Goal: Task Accomplishment & Management: Use online tool/utility

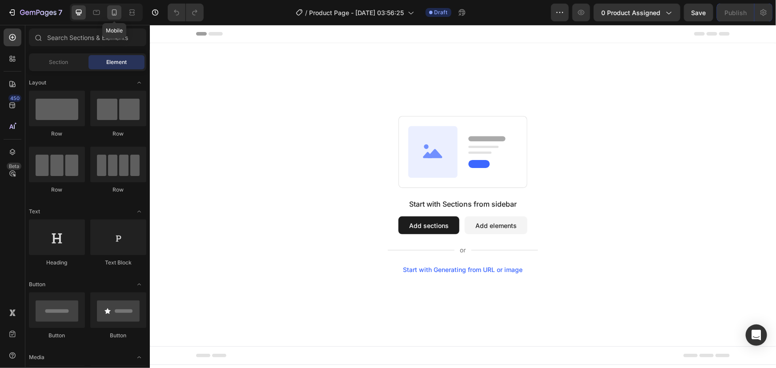
click at [112, 12] on icon at bounding box center [114, 12] width 5 height 6
click at [469, 228] on button "Add elements" at bounding box center [496, 225] width 63 height 18
click at [444, 222] on button "Add sections" at bounding box center [429, 225] width 61 height 18
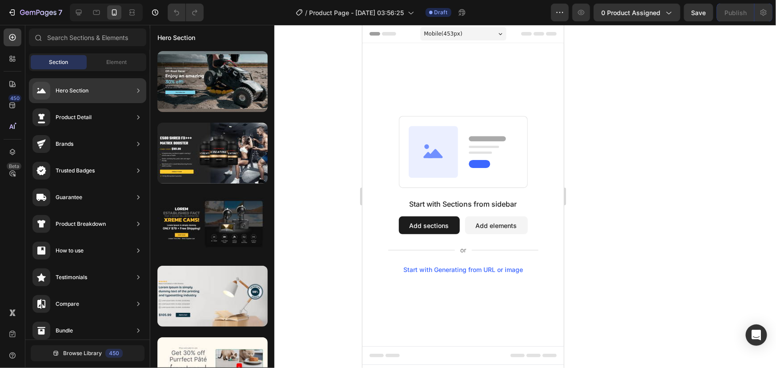
scroll to position [40, 0]
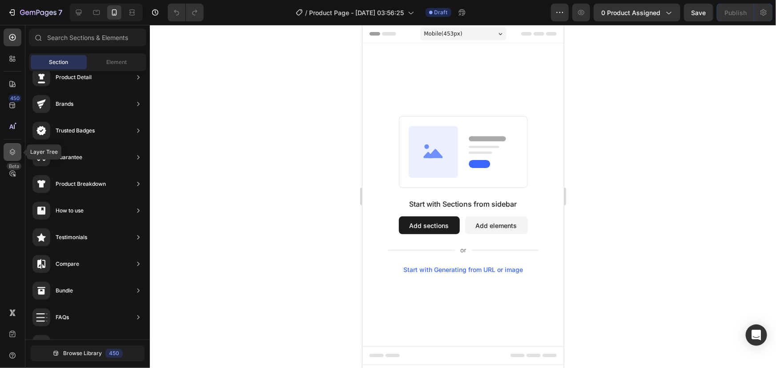
click at [13, 144] on div at bounding box center [13, 152] width 18 height 18
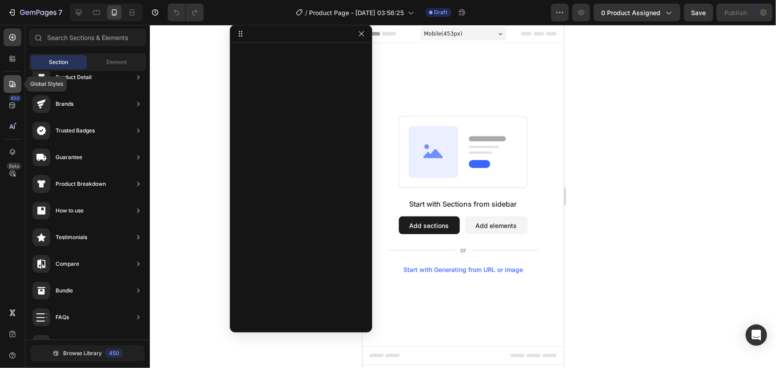
click at [12, 83] on icon at bounding box center [12, 84] width 6 height 6
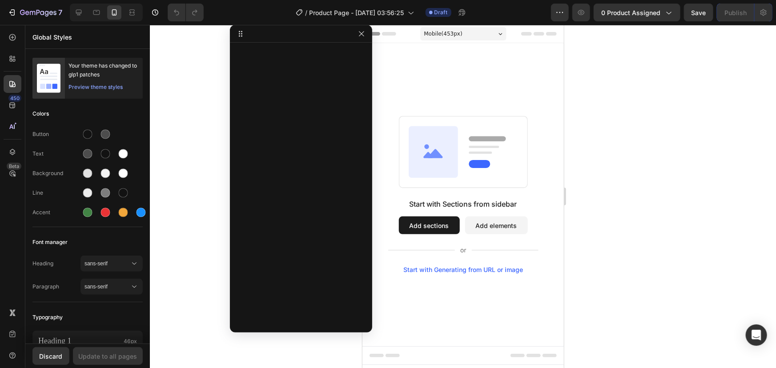
click at [455, 119] on rect at bounding box center [463, 152] width 129 height 72
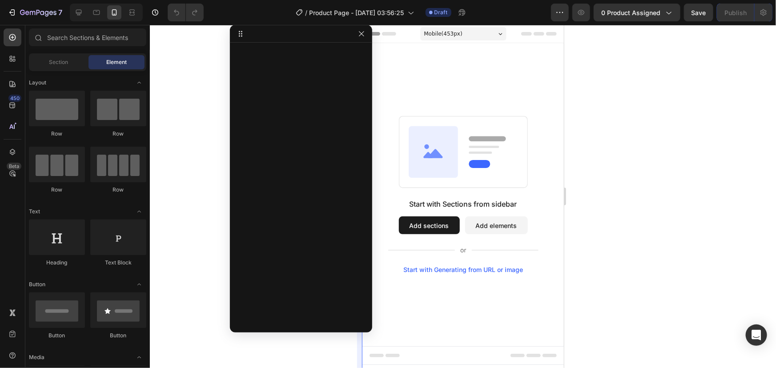
click at [362, 31] on icon "button" at bounding box center [361, 33] width 7 height 7
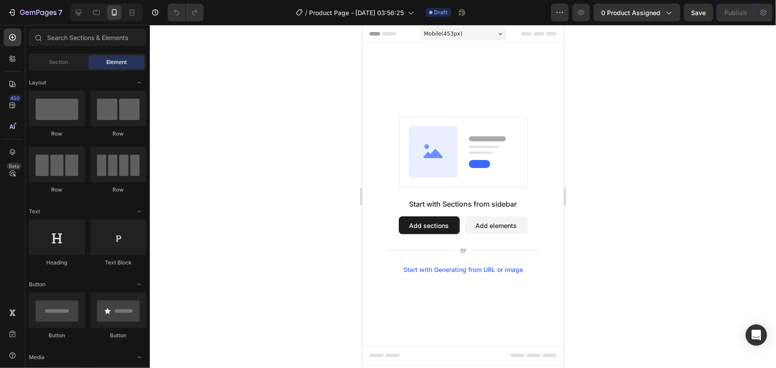
click at [490, 93] on div "Start with Sections from sidebar Add sections Add elements Start with Generatin…" at bounding box center [463, 194] width 202 height 303
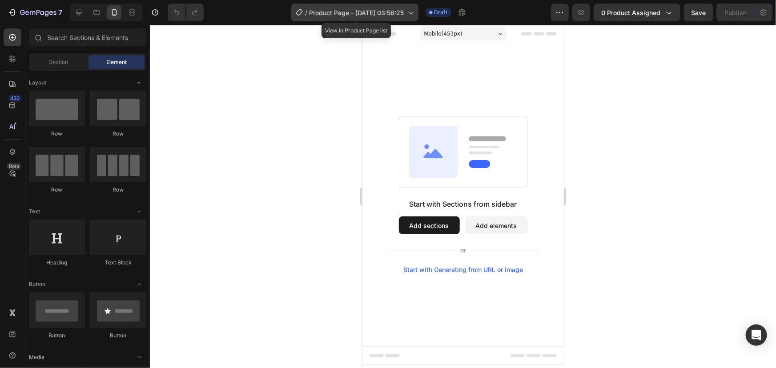
click at [391, 9] on span "Product Page - [DATE] 03:56:25" at bounding box center [357, 12] width 95 height 9
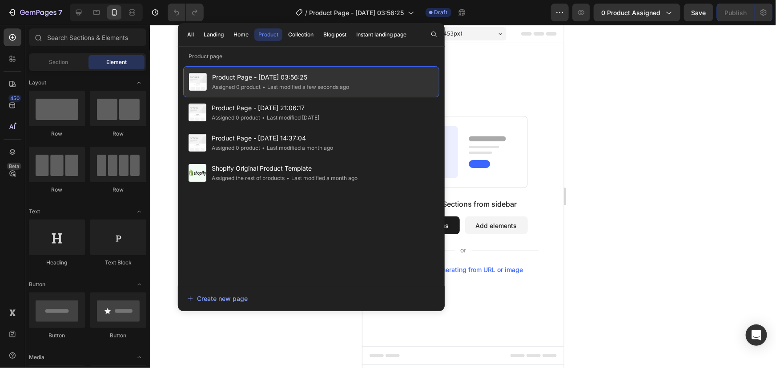
click at [331, 77] on span "Product Page - [DATE] 03:56:25" at bounding box center [280, 77] width 137 height 11
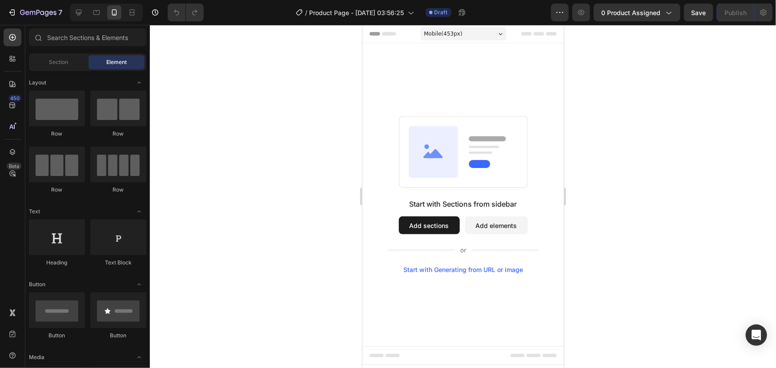
click at [432, 217] on button "Add sections" at bounding box center [429, 225] width 61 height 18
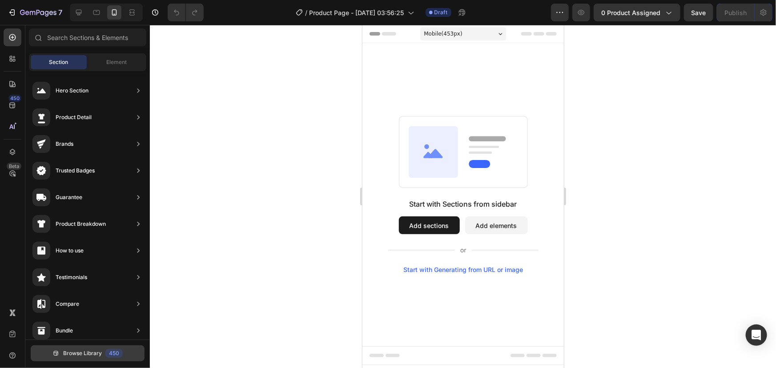
click at [97, 347] on button "Browse Library 450" at bounding box center [88, 354] width 114 height 16
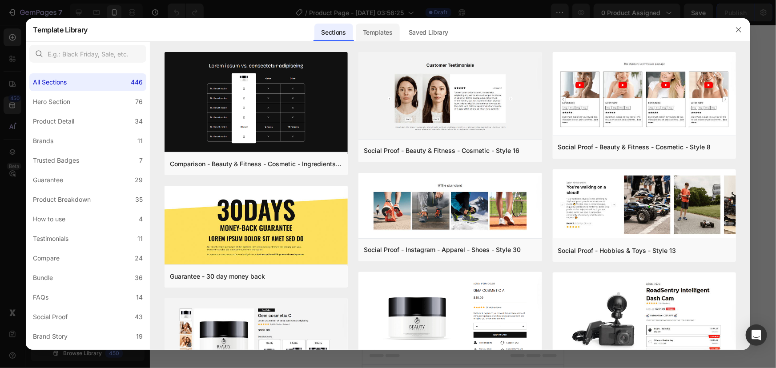
click at [372, 29] on div "Templates" at bounding box center [378, 33] width 44 height 18
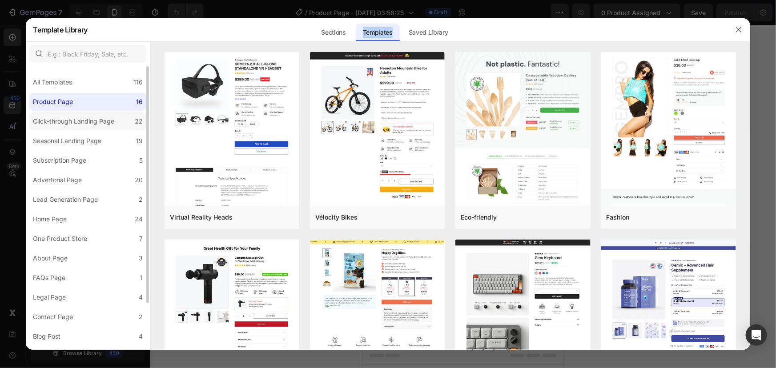
click at [68, 126] on div "Click-through Landing Page" at bounding box center [73, 121] width 81 height 11
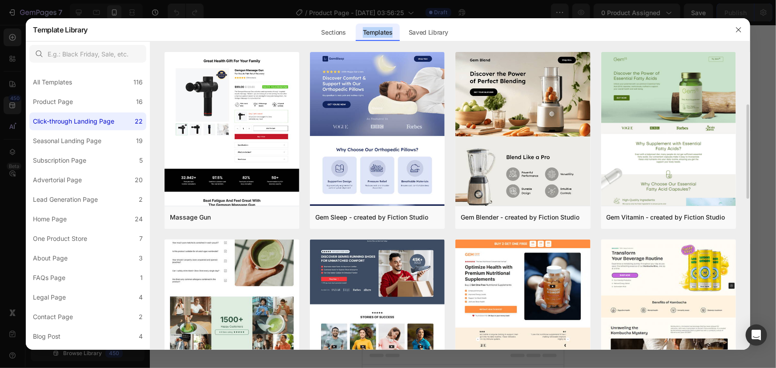
scroll to position [121, 0]
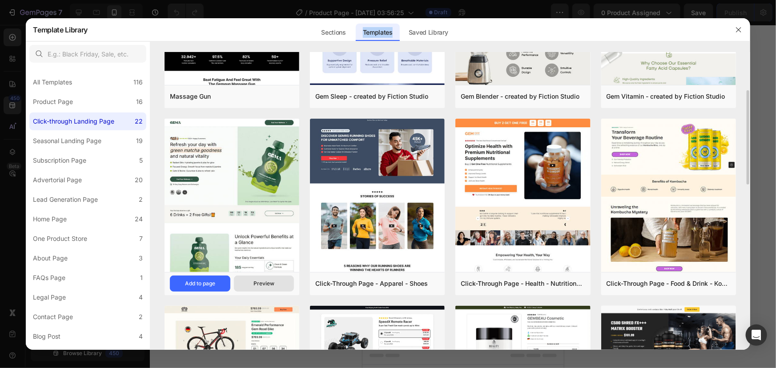
click at [259, 282] on div "Preview" at bounding box center [264, 284] width 21 height 8
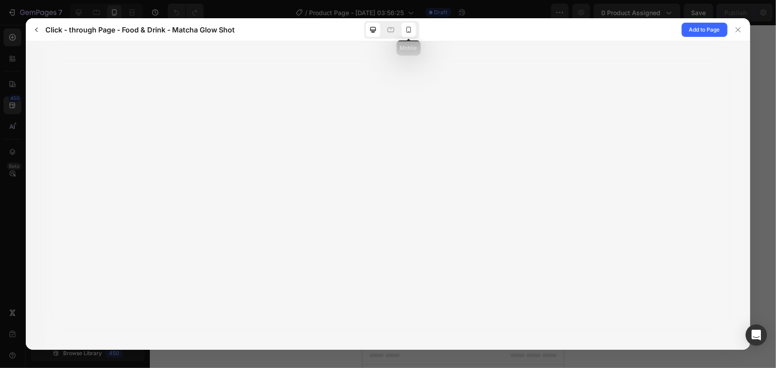
click at [415, 31] on div at bounding box center [409, 30] width 14 height 14
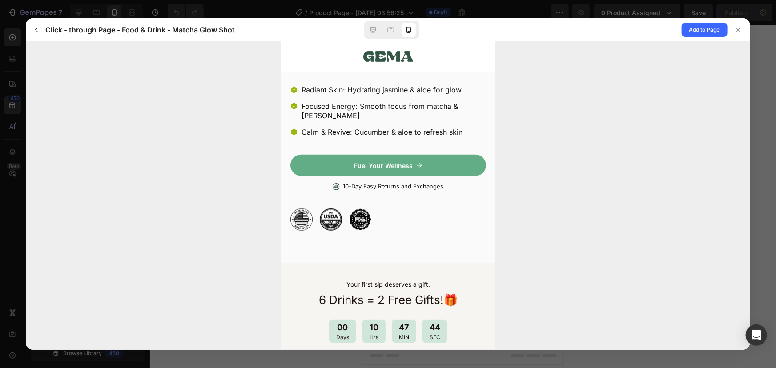
scroll to position [283, 0]
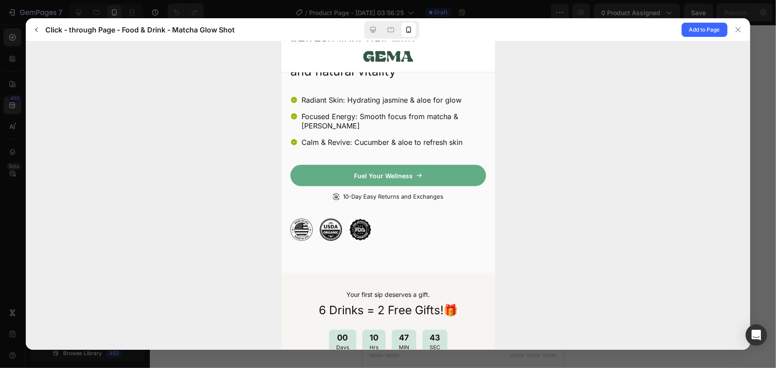
click at [374, 165] on link "Fuel Your Wellness" at bounding box center [388, 175] width 196 height 21
click at [429, 168] on link "Fuel Your Wellness" at bounding box center [388, 175] width 196 height 21
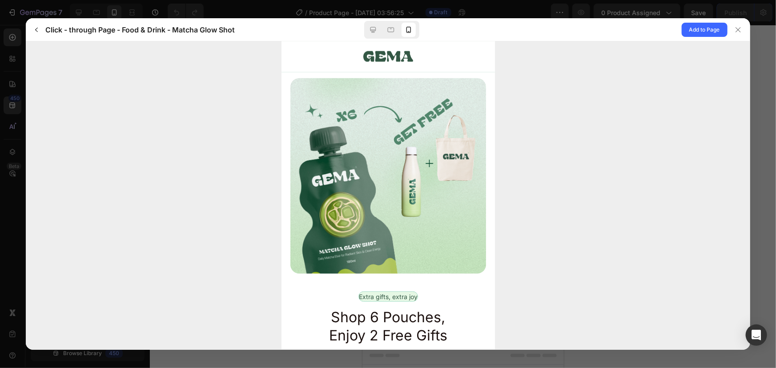
scroll to position [2184, 0]
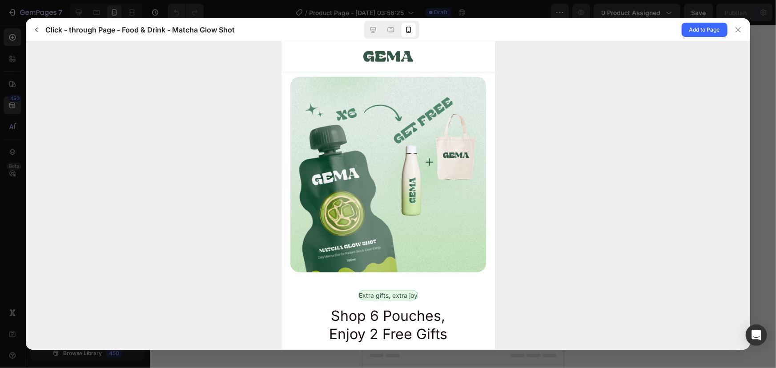
click at [452, 156] on img at bounding box center [388, 175] width 196 height 196
drag, startPoint x: 454, startPoint y: 153, endPoint x: 415, endPoint y: 169, distance: 42.9
click at [415, 169] on img at bounding box center [388, 175] width 196 height 196
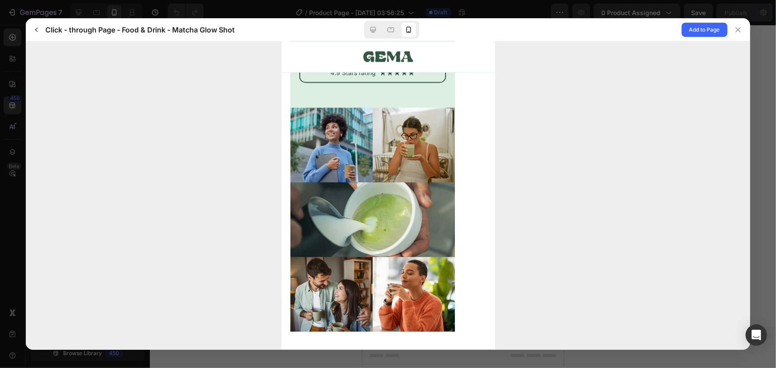
scroll to position [4408, 0]
click at [743, 36] on div at bounding box center [738, 30] width 14 height 14
